Goal: Book appointment/travel/reservation

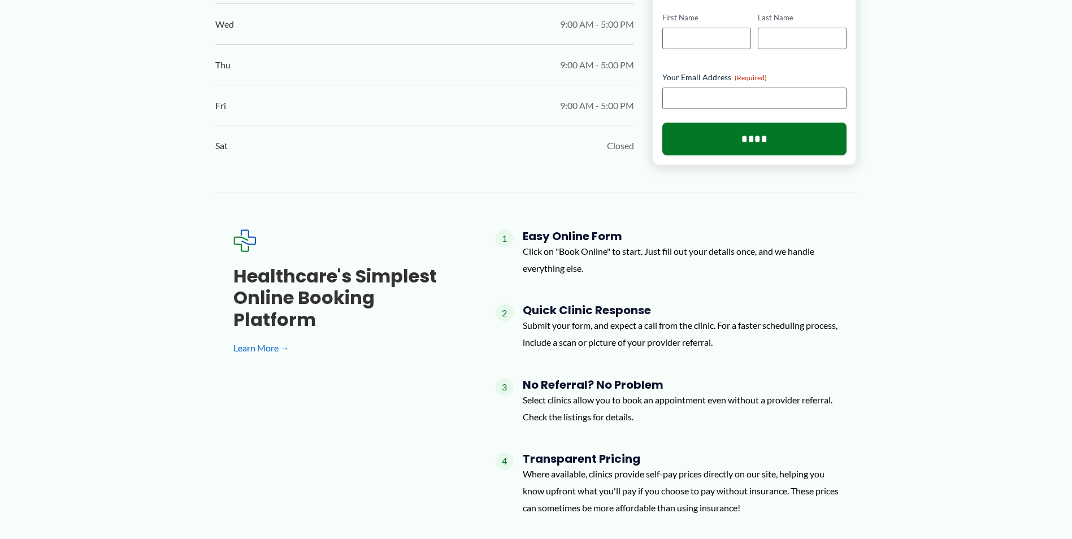
scroll to position [678, 0]
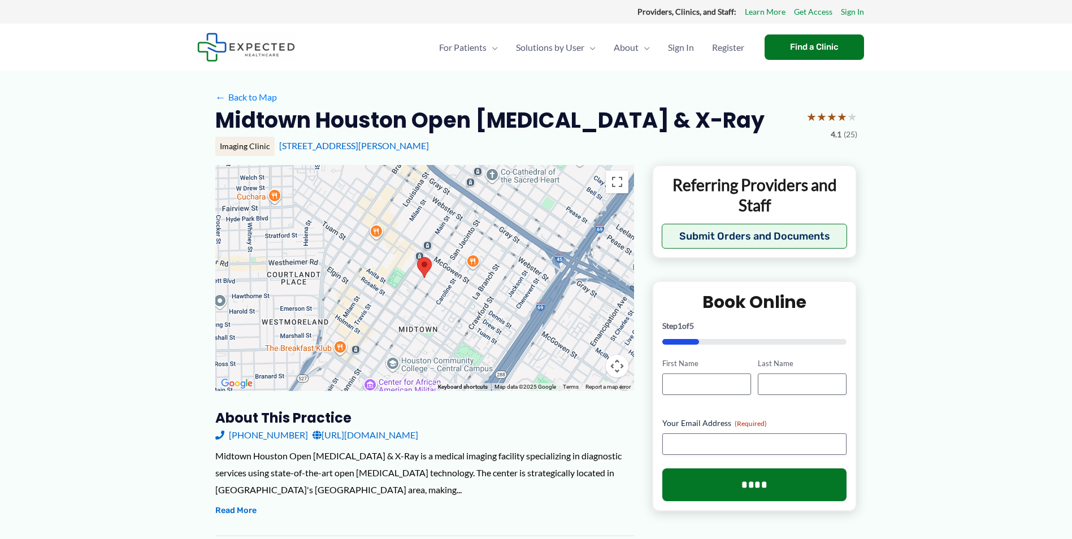
click at [282, 50] on img at bounding box center [246, 47] width 98 height 29
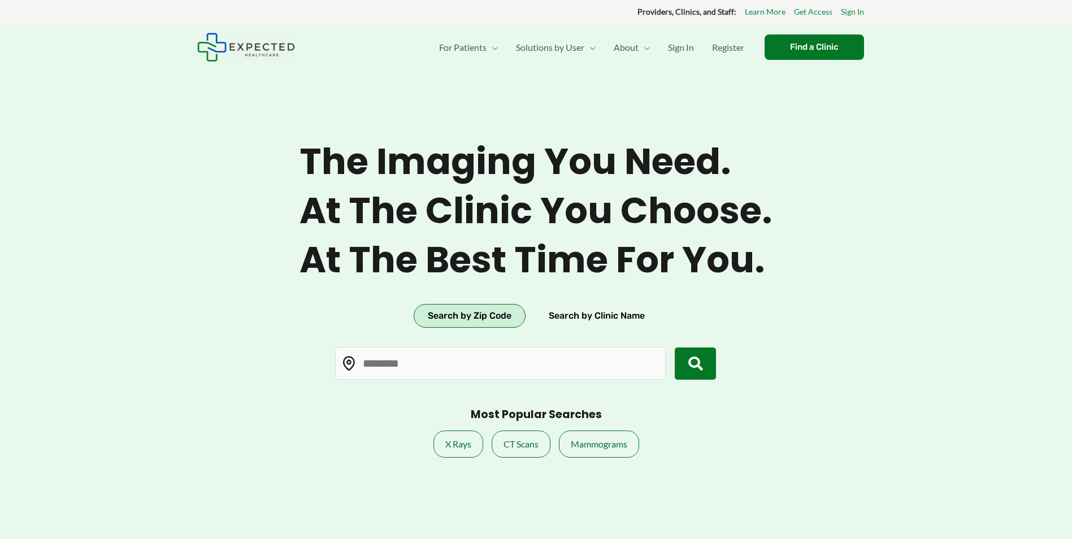
type input "*****"
